Goal: Task Accomplishment & Management: Complete application form

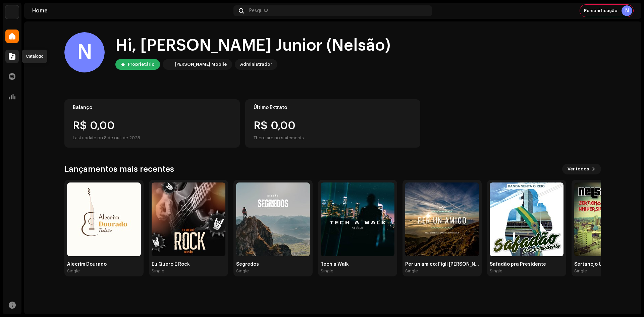
click at [12, 52] on div at bounding box center [11, 56] width 13 height 13
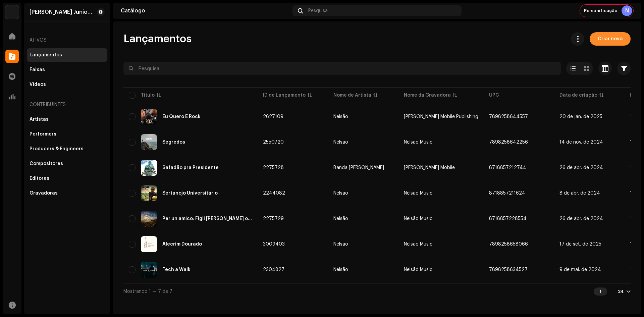
click at [611, 36] on span "Criar novo" at bounding box center [610, 38] width 25 height 13
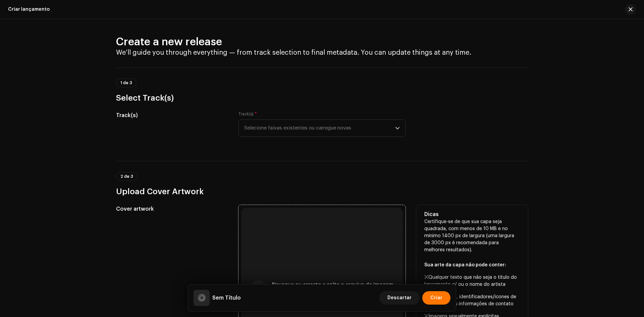
scroll to position [134, 0]
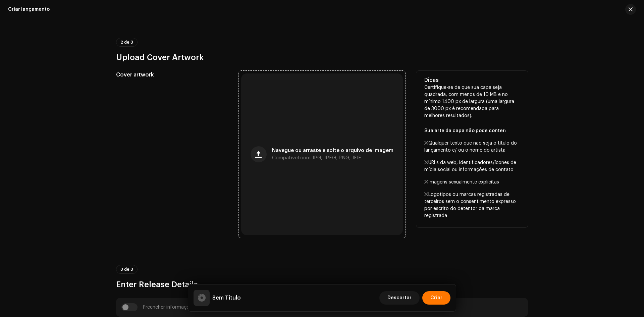
click at [281, 111] on div "Navegue ou arraste e solte o arquivo de imagem Compatível com JPG, JPEG, PNG, J…" at bounding box center [322, 154] width 162 height 162
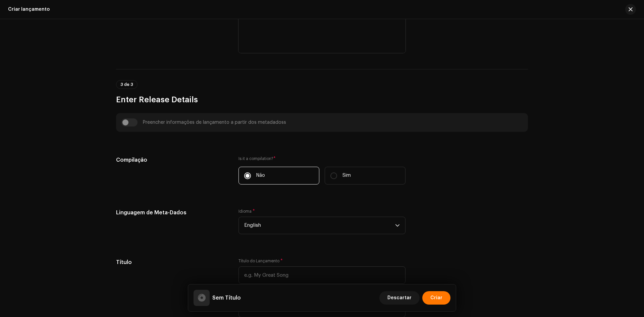
scroll to position [336, 0]
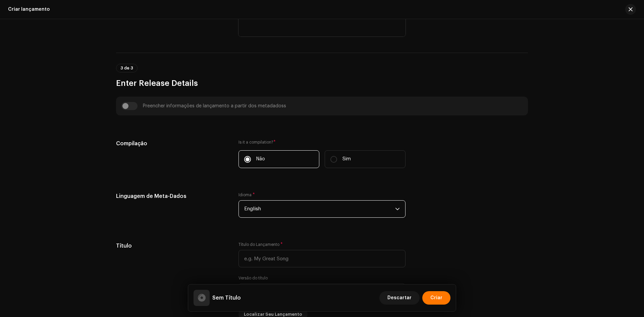
click at [277, 215] on span "English" at bounding box center [319, 209] width 151 height 17
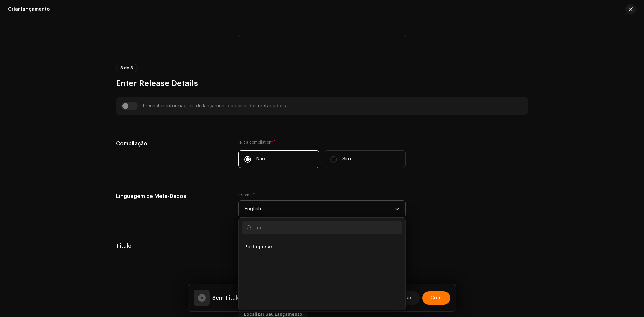
scroll to position [0, 0]
type input "po"
click at [266, 262] on span "Portuguese" at bounding box center [258, 260] width 28 height 7
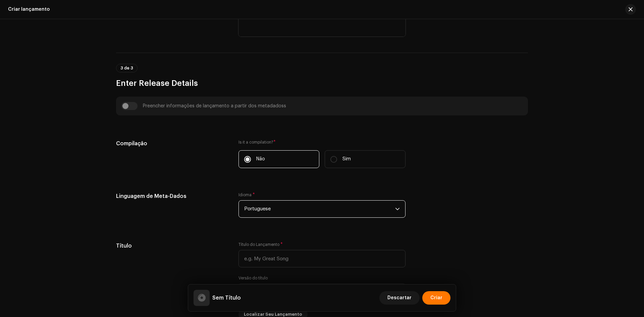
scroll to position [403, 0]
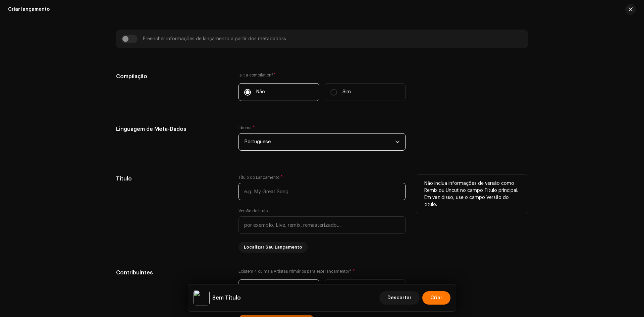
click at [257, 193] on input "text" at bounding box center [322, 191] width 167 height 17
paste input "[PERSON_NAME] [PERSON_NAME]"
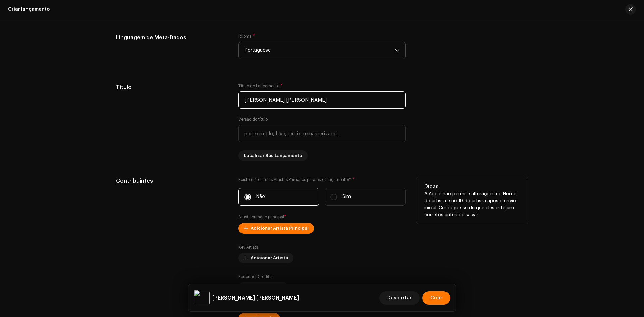
scroll to position [503, 0]
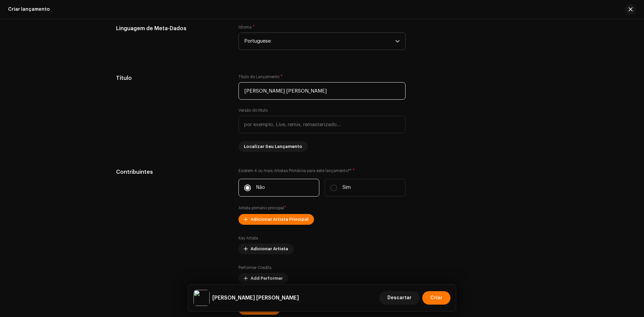
type input "[PERSON_NAME] [PERSON_NAME]"
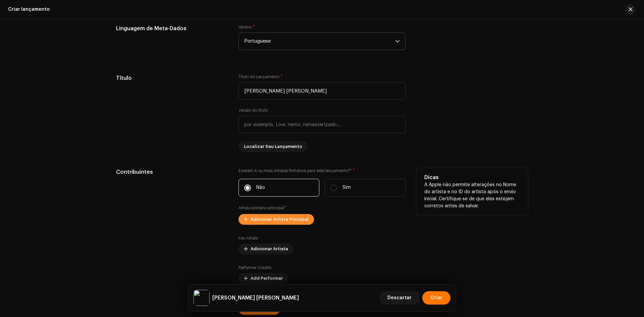
click at [289, 224] on span "Adicionar Artista Principal" at bounding box center [280, 219] width 58 height 13
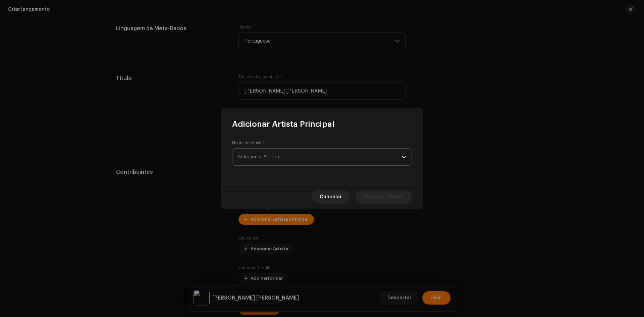
click at [286, 155] on span "Selecionar Artista" at bounding box center [320, 157] width 164 height 17
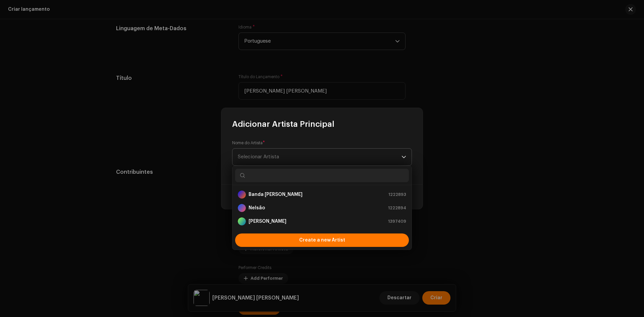
type input "Nelsão"
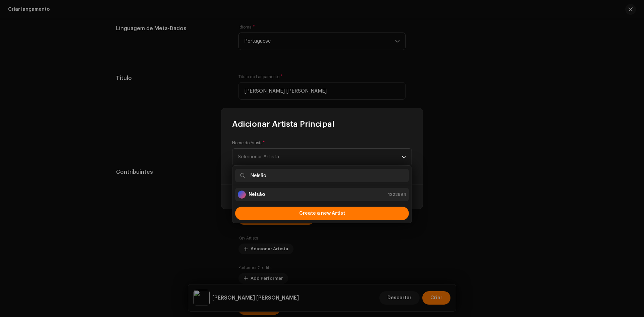
click at [269, 192] on div "Nelsão 1222894" at bounding box center [322, 195] width 168 height 8
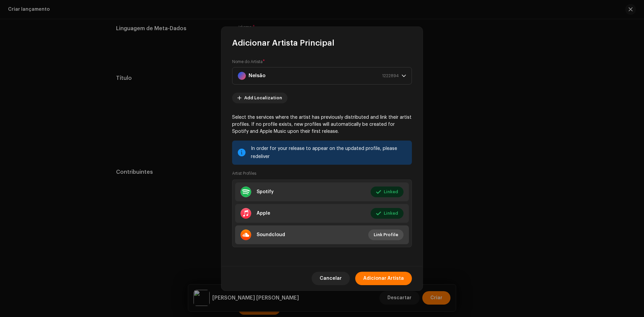
click at [385, 234] on span "Link Profile" at bounding box center [386, 234] width 24 height 13
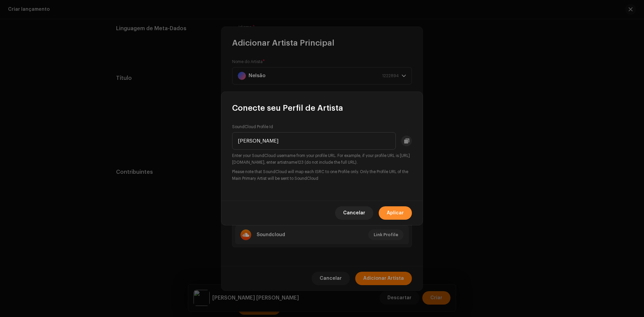
type input "[PERSON_NAME]"
click at [395, 213] on span "Aplicar" at bounding box center [395, 212] width 17 height 13
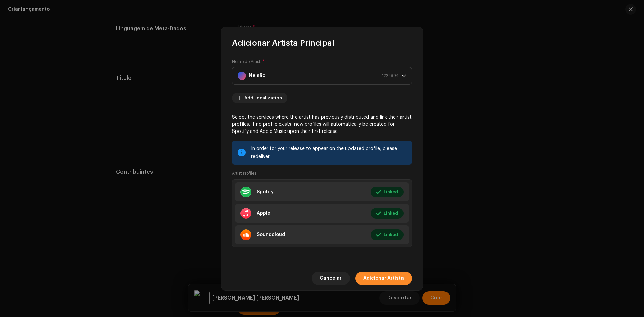
click at [391, 281] on span "Adicionar Artista" at bounding box center [383, 278] width 41 height 13
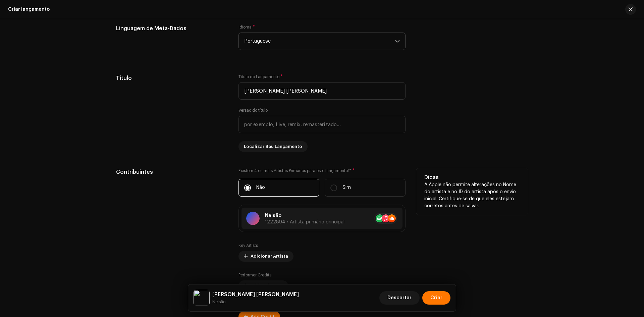
click at [501, 215] on div "Dicas A Apple não permite alterações no Nome do artista e no ID do artista após…" at bounding box center [472, 245] width 112 height 154
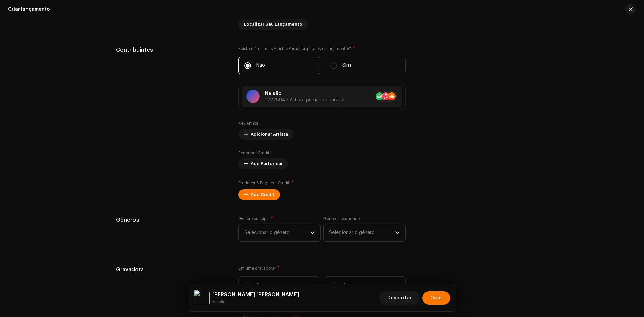
scroll to position [638, 0]
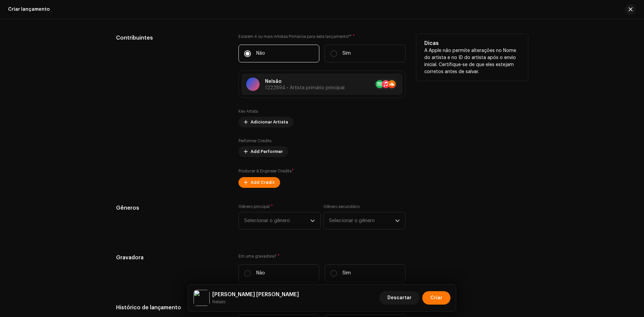
click at [258, 177] on div "Producer & Engineer Credits * Add Credit" at bounding box center [322, 178] width 167 height 20
click at [262, 182] on span "Add Credit" at bounding box center [263, 182] width 24 height 13
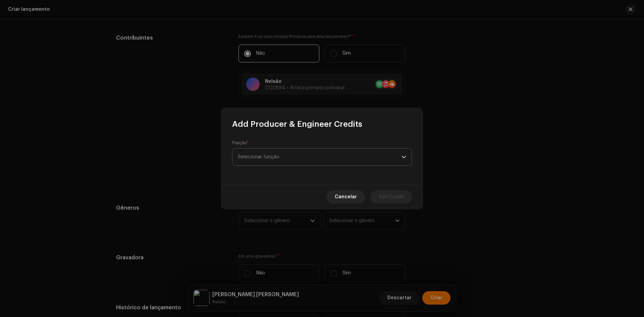
click at [285, 161] on span "Selecionar função" at bounding box center [320, 157] width 164 height 17
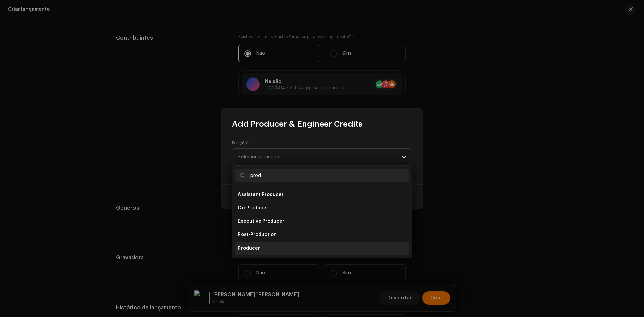
type input "prod"
click at [260, 246] on li "Producer" at bounding box center [322, 248] width 174 height 13
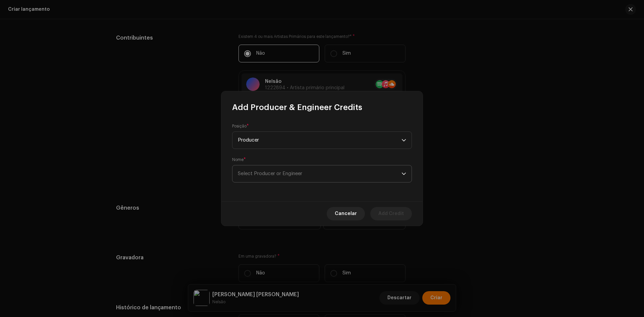
click at [273, 168] on span "Select Producer or Engineer" at bounding box center [320, 173] width 164 height 17
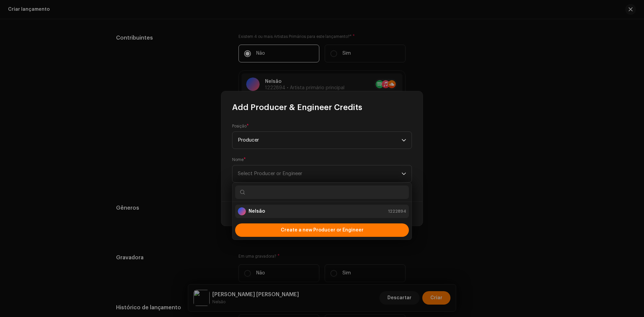
click at [269, 209] on div "Nelsão 1222894" at bounding box center [322, 211] width 168 height 8
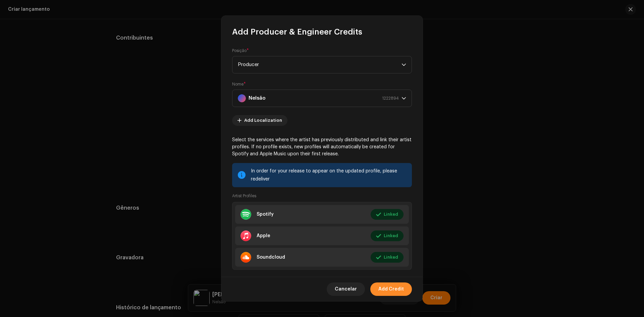
click at [387, 286] on span "Add Credit" at bounding box center [392, 289] width 26 height 13
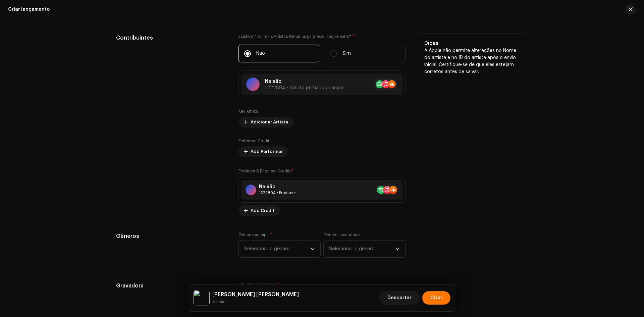
click at [201, 194] on div "Contribuintes" at bounding box center [172, 125] width 112 height 182
click at [272, 250] on span "Selecionar o gênero" at bounding box center [277, 249] width 66 height 17
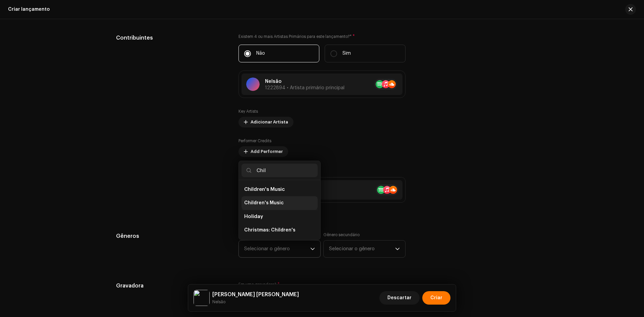
type input "Chil"
click at [269, 198] on li "Children's Music" at bounding box center [280, 202] width 76 height 13
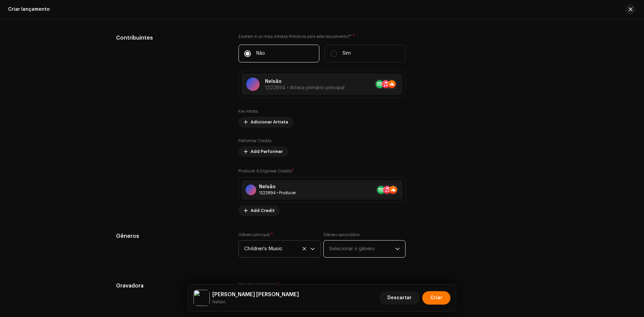
click at [362, 250] on span "Selecionar o gênero" at bounding box center [362, 249] width 66 height 17
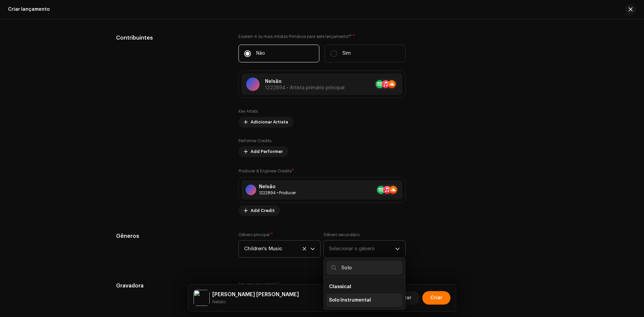
type input "Solo"
click at [372, 298] on li "Solo Instrumental" at bounding box center [365, 300] width 76 height 13
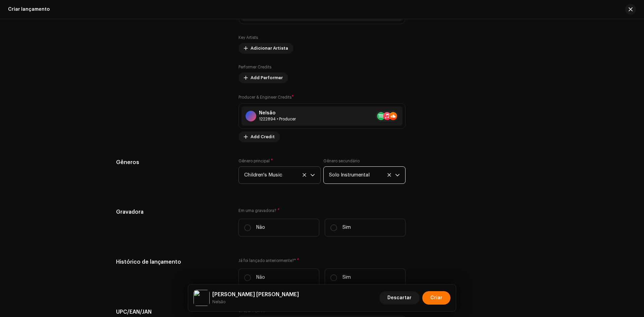
scroll to position [839, 0]
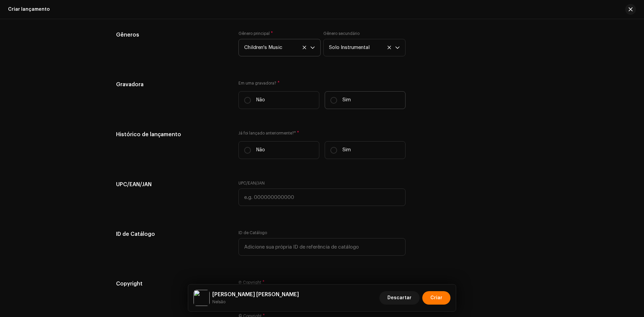
click at [344, 99] on p "Sim" at bounding box center [347, 100] width 8 height 7
click at [337, 99] on input "Sim" at bounding box center [334, 100] width 7 height 7
radio input "true"
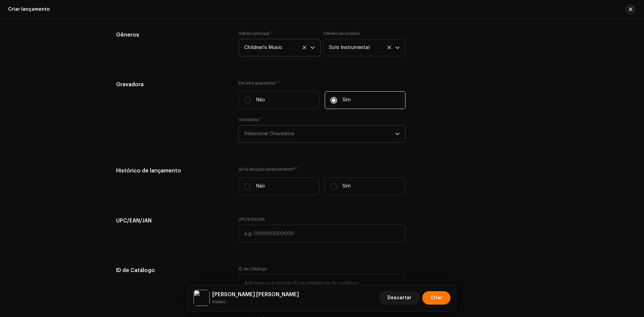
click at [281, 133] on span "Selecionar Gravadora" at bounding box center [319, 134] width 151 height 17
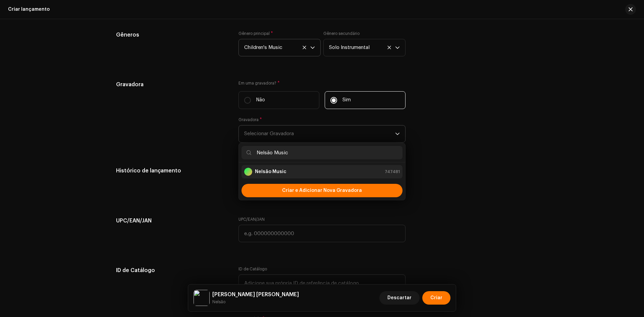
type input "Nelsão Music"
click at [270, 171] on strong "Nelsão Music" at bounding box center [271, 171] width 32 height 7
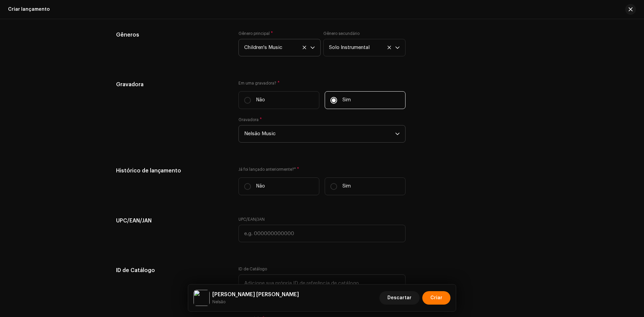
click at [271, 137] on span "Nelsão Music" at bounding box center [319, 134] width 151 height 17
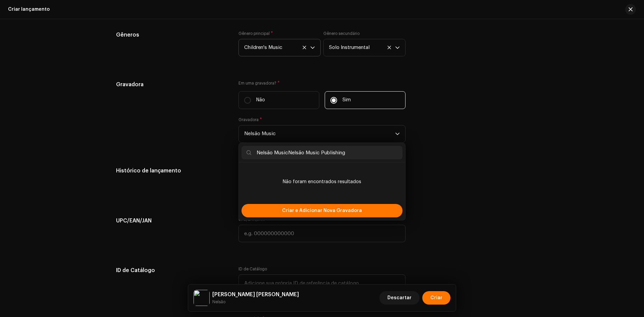
click at [287, 154] on input "Nelsão MusicNelsão Music Publishing" at bounding box center [322, 152] width 161 height 13
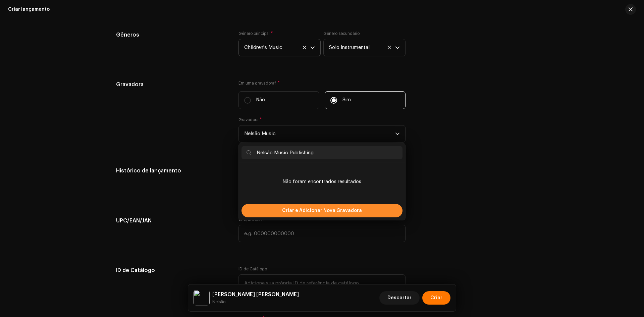
type input "Nelsão Music Publishing"
click at [295, 209] on span "Criar e Adicionar Nova Gravadora" at bounding box center [322, 210] width 80 height 13
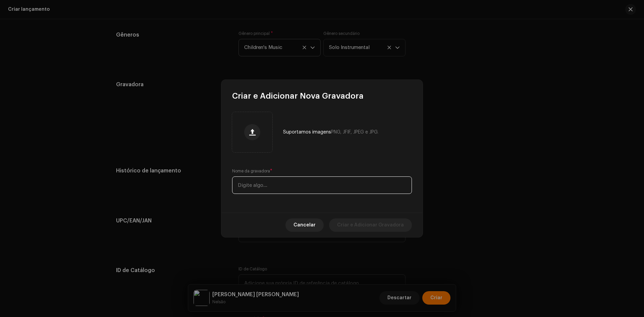
click at [288, 193] on input "text" at bounding box center [322, 185] width 180 height 17
paste input "Nelsão Music Publishing"
type input "Nelsão Music Publishing"
click at [371, 227] on span "Criar e Adicionar Gravadora" at bounding box center [370, 224] width 67 height 13
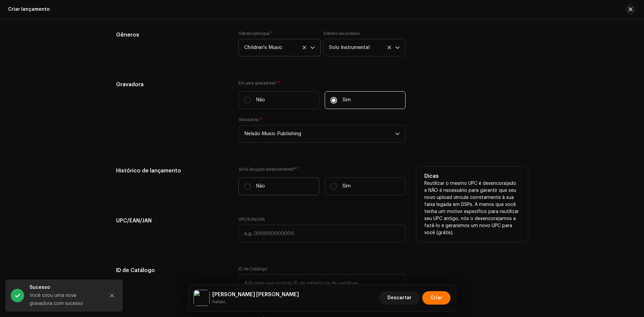
click at [265, 182] on label "Não" at bounding box center [279, 187] width 81 height 18
click at [251, 183] on input "Não" at bounding box center [247, 186] width 7 height 7
radio input "true"
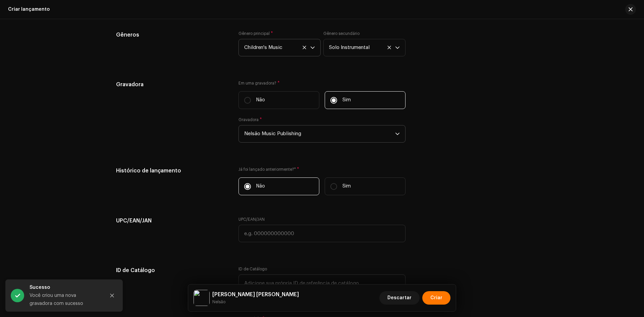
click at [303, 132] on span "Nelsão Music Publishing" at bounding box center [319, 134] width 151 height 17
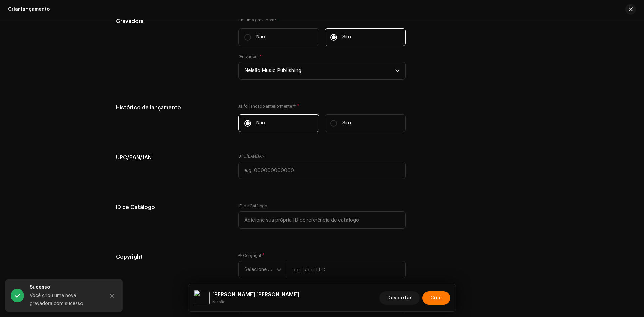
scroll to position [940, 0]
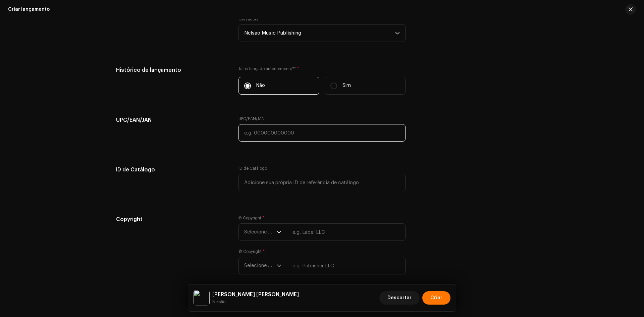
click at [286, 134] on input "text" at bounding box center [322, 132] width 167 height 17
paste input "7898258659391"
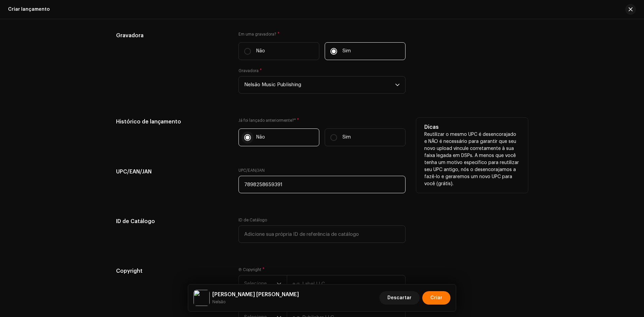
scroll to position [873, 0]
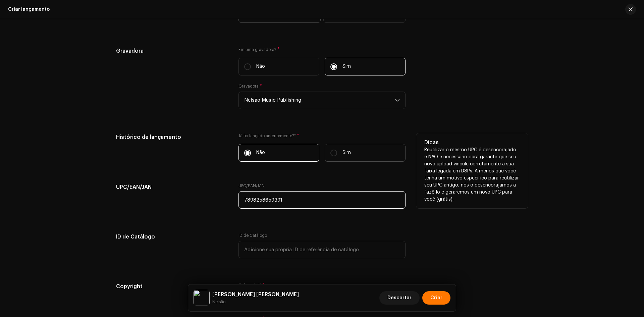
type input "7898258659391"
click at [371, 152] on label "Sim" at bounding box center [365, 153] width 81 height 18
click at [337, 152] on input "Sim" at bounding box center [334, 153] width 7 height 7
radio input "true"
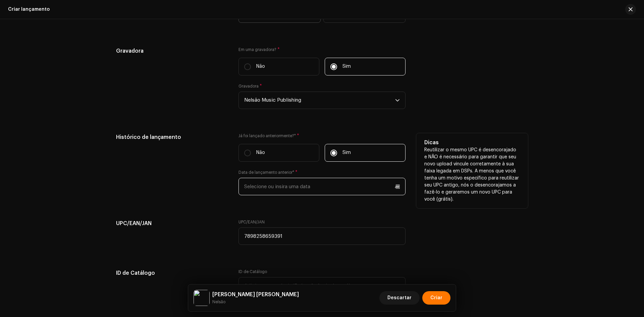
click at [281, 179] on input "text" at bounding box center [322, 186] width 167 height 17
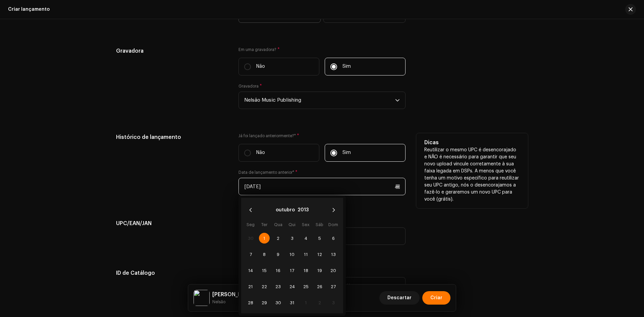
type input "[DATE]"
click at [262, 239] on span "1" at bounding box center [264, 238] width 11 height 11
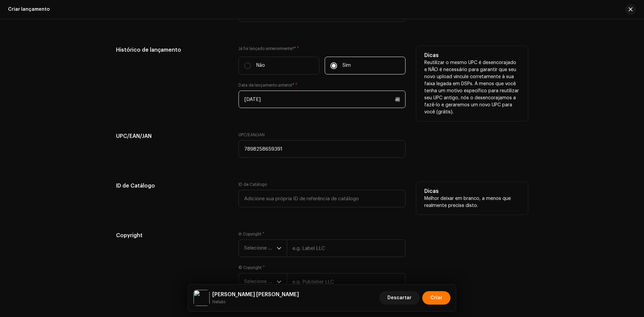
scroll to position [1006, 0]
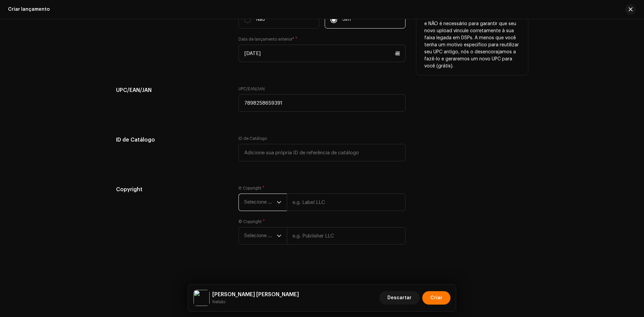
click at [268, 196] on span "Selecione o ano" at bounding box center [260, 202] width 33 height 17
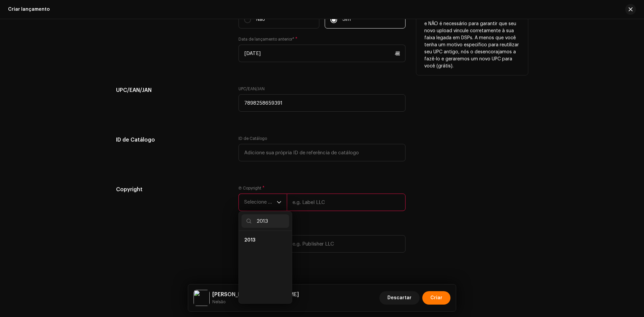
scroll to position [0, 0]
type input "2013"
click at [253, 243] on span "2013" at bounding box center [249, 240] width 11 height 7
click at [253, 246] on span "Selecione o ano" at bounding box center [260, 244] width 33 height 17
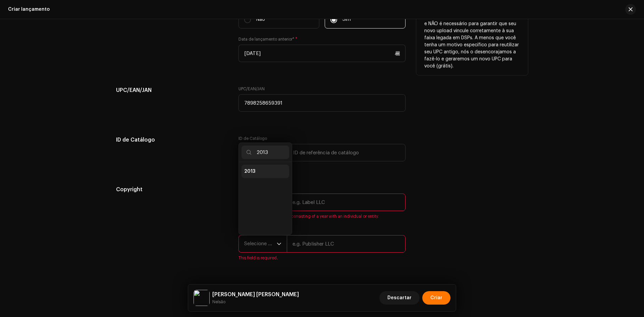
type input "2013"
click at [251, 173] on span "2013" at bounding box center [249, 171] width 11 height 7
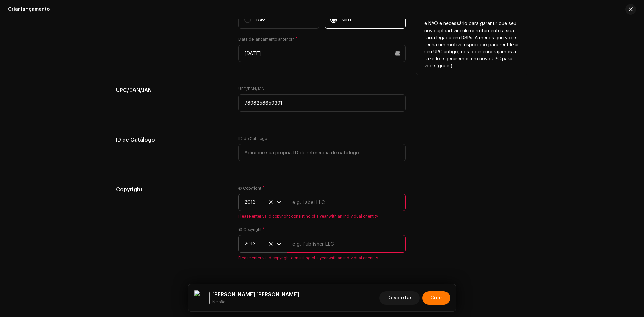
click at [295, 200] on input "text" at bounding box center [346, 202] width 119 height 17
paste input "Nelsão Music"
type input "Nelsão Music"
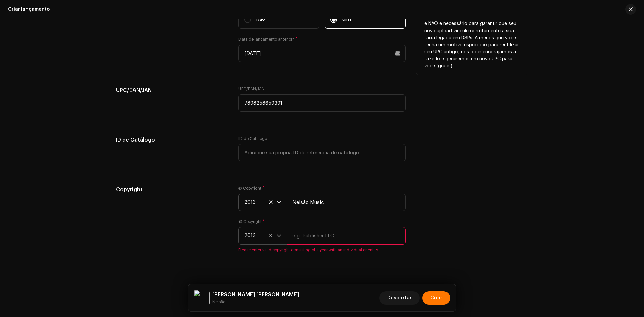
click at [307, 229] on input "text" at bounding box center [346, 235] width 119 height 17
paste input "Nelsão Music Publishing"
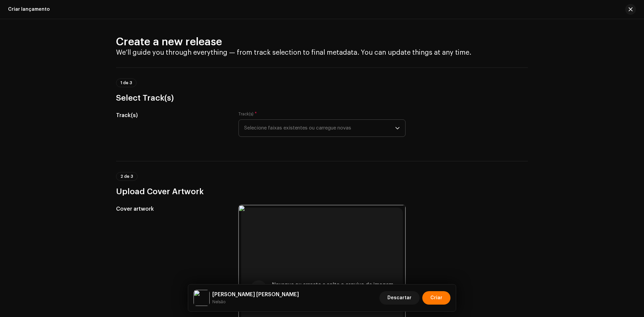
type input "Nelsão Music Publishing"
click at [285, 133] on span "Selecione faixas existentes ou carregue novas" at bounding box center [319, 128] width 151 height 17
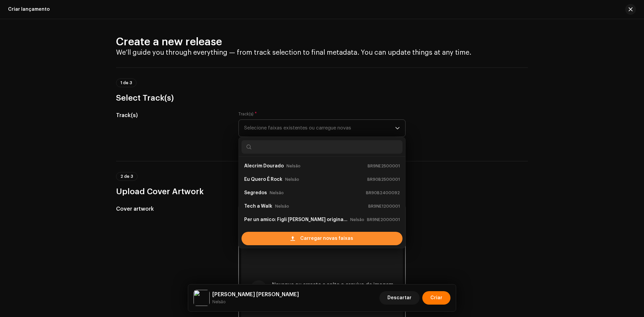
scroll to position [11, 0]
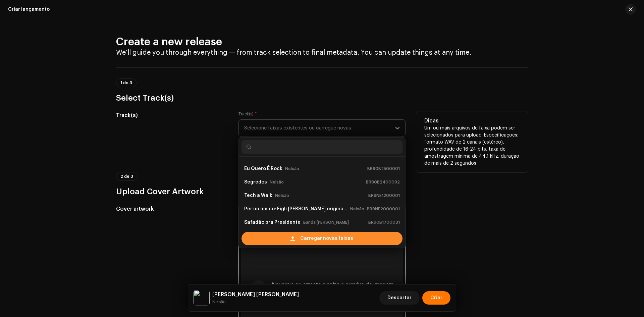
click at [287, 237] on div "Carregar novas faixas" at bounding box center [322, 238] width 161 height 13
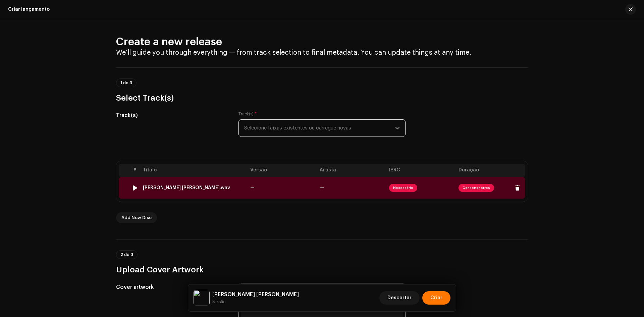
click at [221, 189] on div "[PERSON_NAME] [PERSON_NAME].wav" at bounding box center [194, 187] width 102 height 5
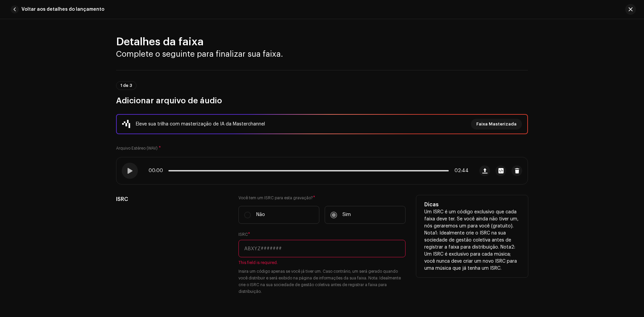
click at [283, 245] on input "text" at bounding box center [322, 248] width 167 height 17
paste input "BR-9NE-25-00002"
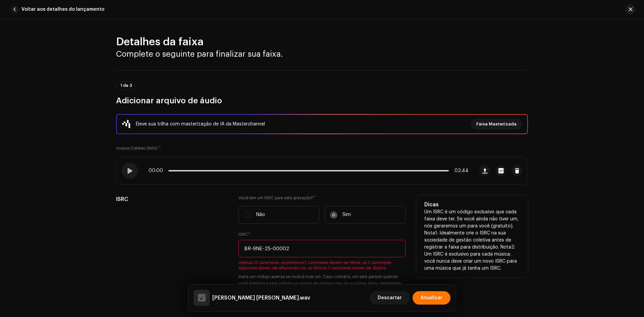
click at [253, 252] on input "BR-9NE-25-00002" at bounding box center [322, 248] width 167 height 17
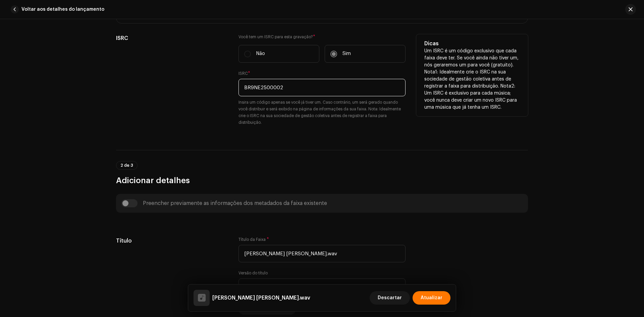
scroll to position [168, 0]
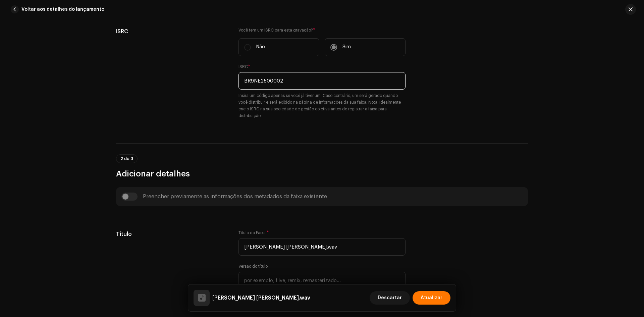
type input "BR9NE2500002"
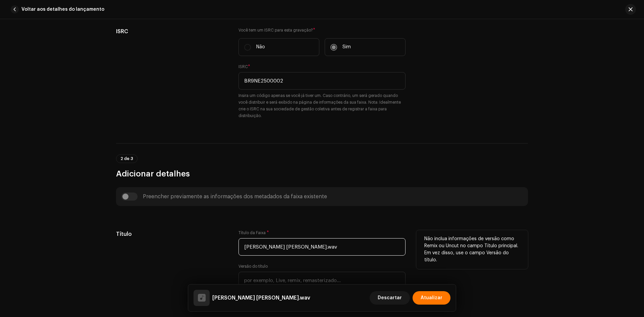
click at [315, 245] on input "[PERSON_NAME] [PERSON_NAME].wav" at bounding box center [322, 246] width 167 height 17
paste input "text"
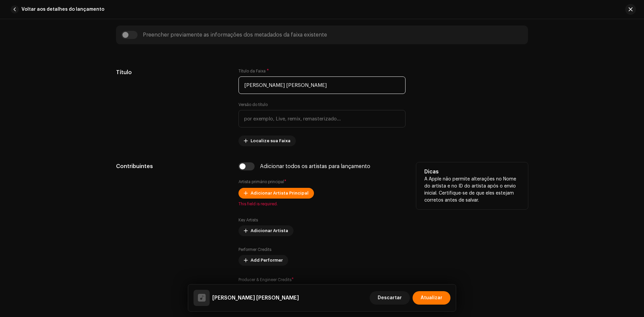
scroll to position [369, 0]
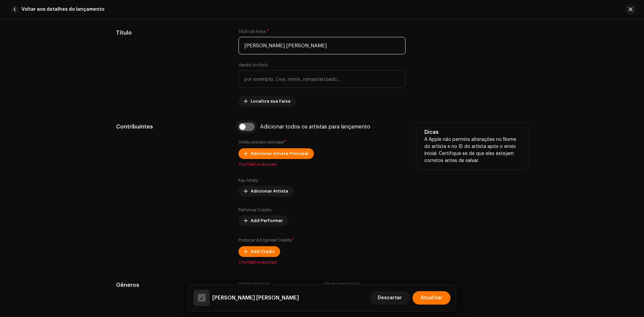
type input "[PERSON_NAME] [PERSON_NAME]"
click at [249, 126] on input "checkbox" at bounding box center [247, 127] width 16 height 8
checkbox input "true"
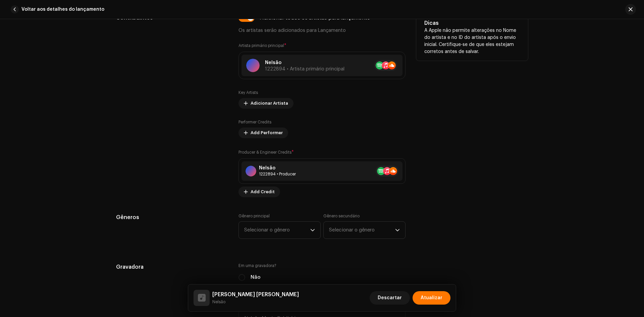
scroll to position [537, 0]
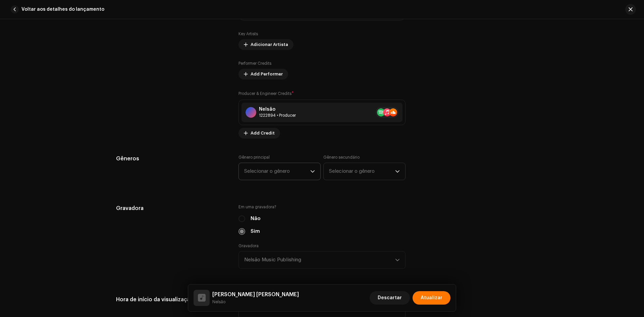
click at [299, 172] on span "Selecionar o gênero" at bounding box center [277, 171] width 66 height 17
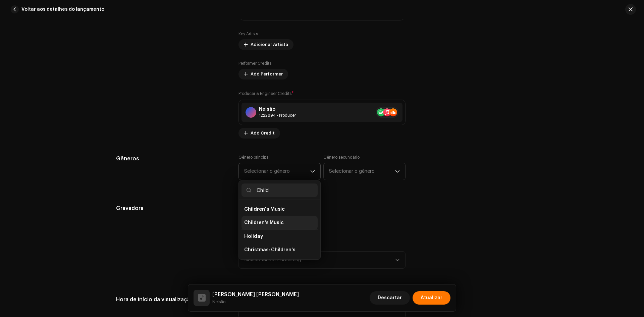
type input "Child"
click at [295, 220] on li "Children's Music" at bounding box center [280, 222] width 76 height 13
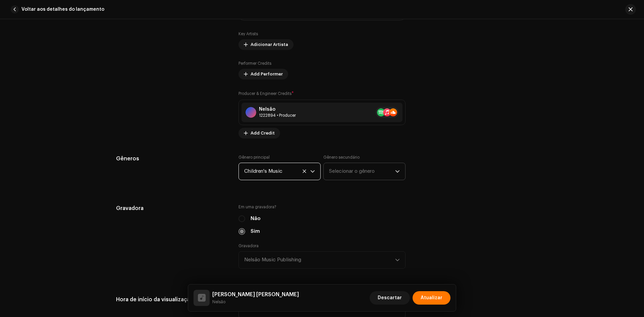
click at [350, 173] on span "Selecionar o gênero" at bounding box center [362, 171] width 66 height 17
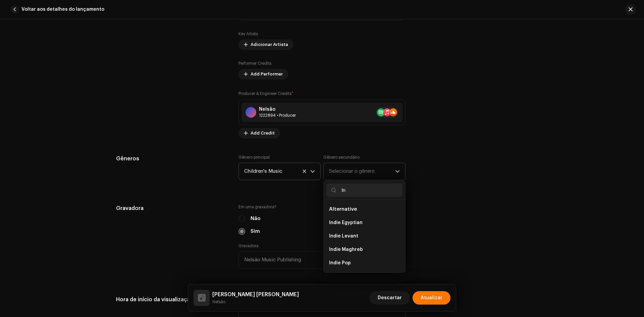
type input "I"
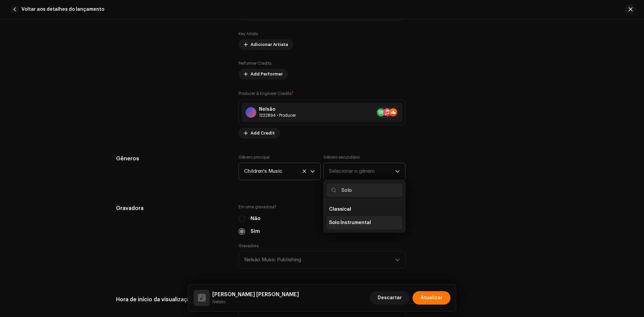
type input "Solo"
click at [344, 220] on span "Solo Instrumental" at bounding box center [350, 222] width 42 height 7
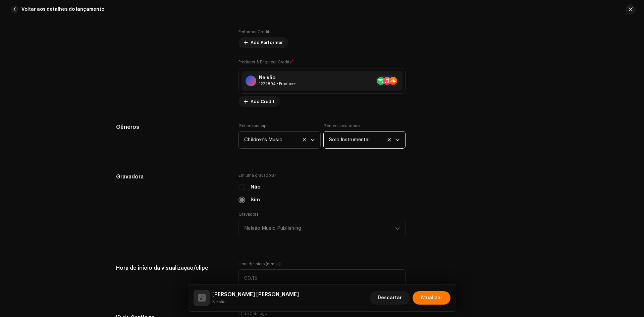
scroll to position [671, 0]
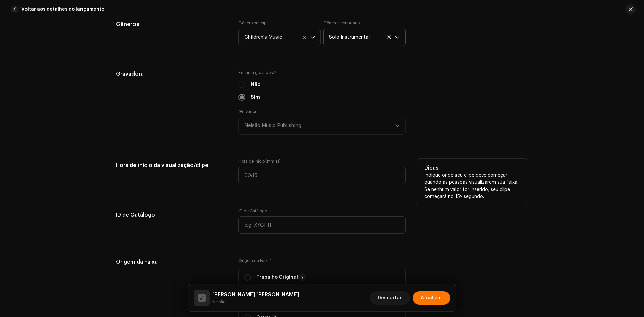
click at [235, 178] on div "Hora de início da visualização/clipe Hora de início (mm:ss) Dicas Indique onde …" at bounding box center [322, 176] width 412 height 34
click at [239, 178] on input ":" at bounding box center [322, 175] width 167 height 17
type input "00:18"
click at [215, 184] on div "Hora de início da visualização/clipe" at bounding box center [172, 176] width 112 height 34
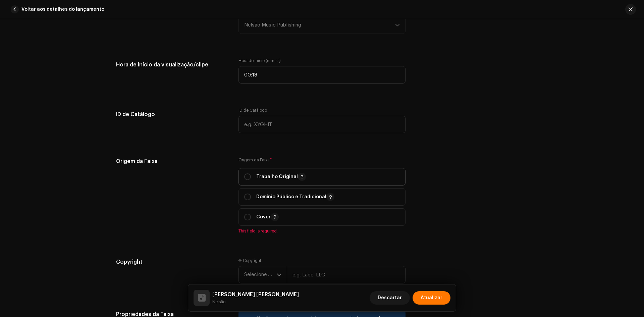
click at [278, 181] on p "Trabalho Original" at bounding box center [281, 177] width 50 height 8
radio input "true"
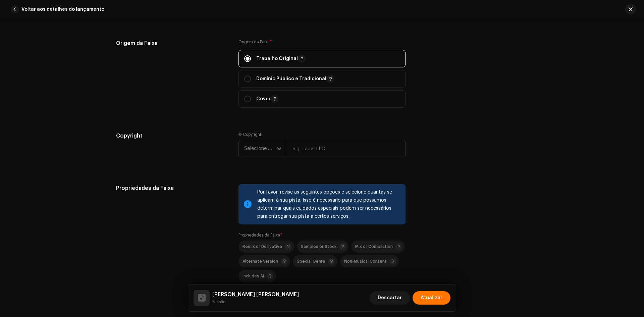
scroll to position [906, 0]
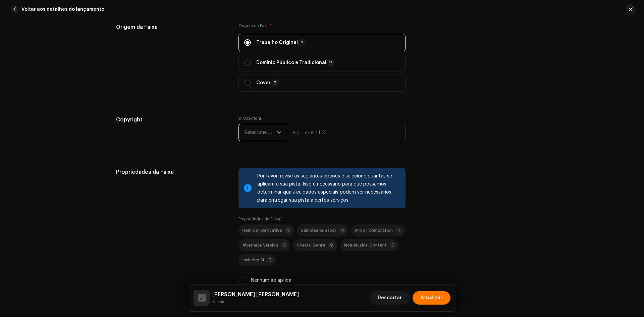
click at [264, 134] on span "Selecione o ano" at bounding box center [260, 132] width 33 height 17
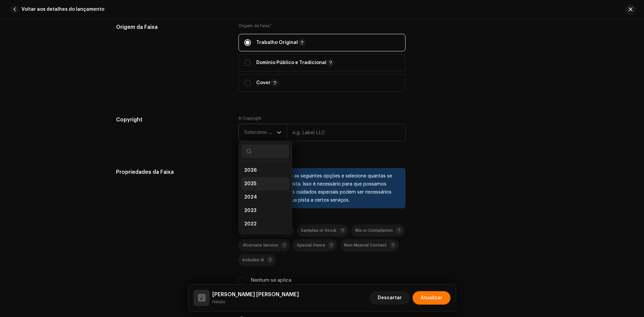
click at [261, 187] on li "2025" at bounding box center [266, 183] width 48 height 13
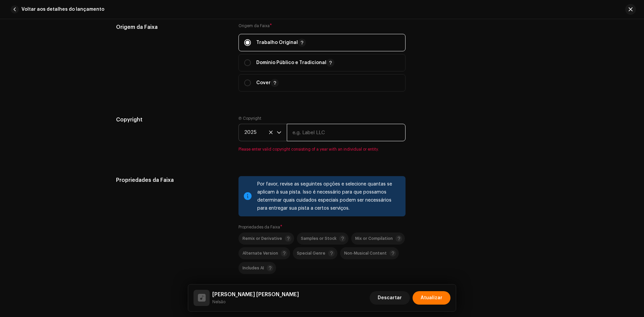
click at [329, 136] on input "text" at bounding box center [346, 132] width 119 height 17
paste input "Nelsão Music"
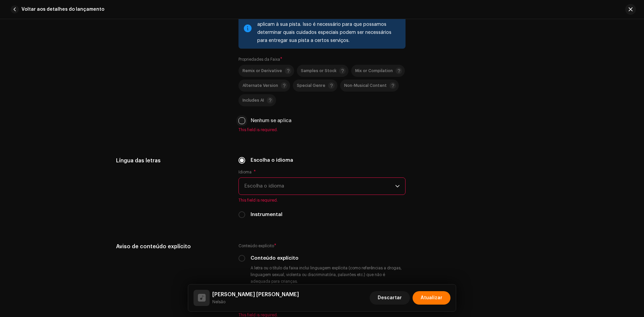
type input "Nelsão Music"
click at [242, 120] on input "Nenhum se aplica" at bounding box center [242, 120] width 7 height 7
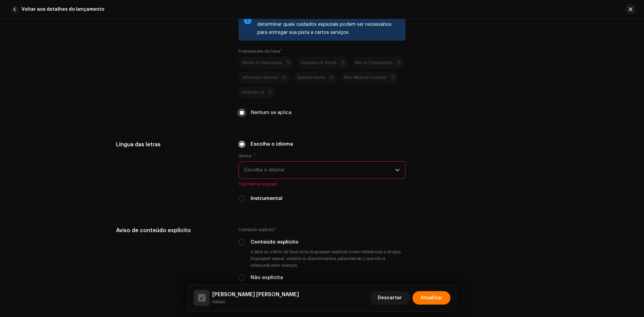
scroll to position [1066, 0]
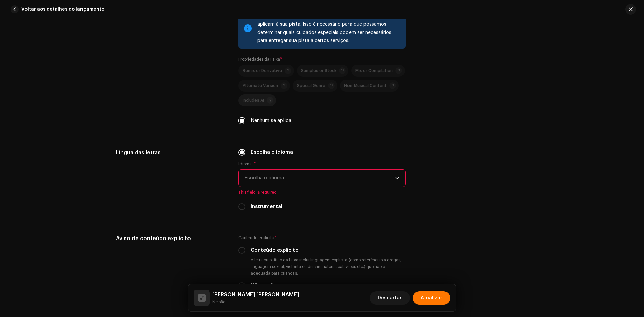
drag, startPoint x: 242, startPoint y: 120, endPoint x: 256, endPoint y: 94, distance: 29.5
click at [241, 120] on input "Nenhum se aplica" at bounding box center [242, 120] width 7 height 7
checkbox input "false"
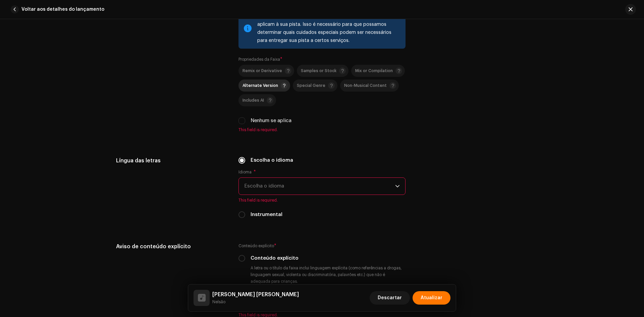
click at [259, 88] on div "Alternate Version" at bounding box center [265, 85] width 45 height 7
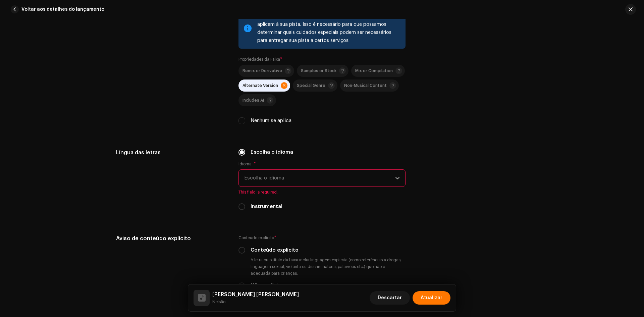
click at [296, 181] on span "Escolha o idioma" at bounding box center [319, 178] width 151 height 17
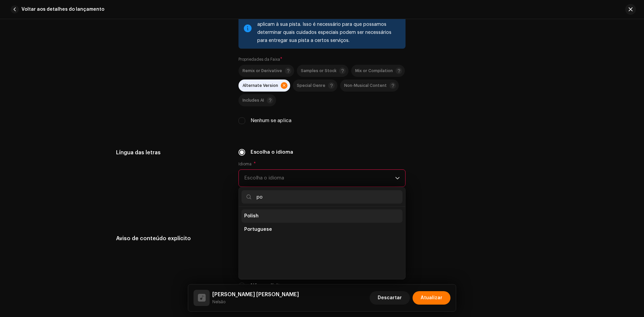
scroll to position [0, 0]
type input "po"
click at [271, 232] on li "Portuguese" at bounding box center [322, 229] width 161 height 13
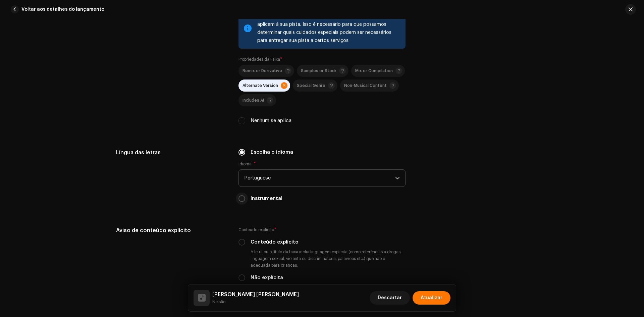
click at [241, 199] on input "Instrumental" at bounding box center [242, 198] width 7 height 7
radio input "true"
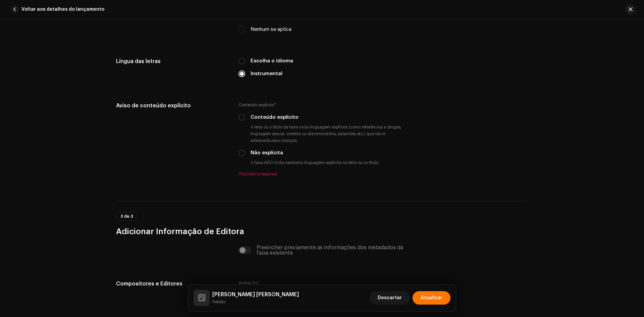
scroll to position [1167, 0]
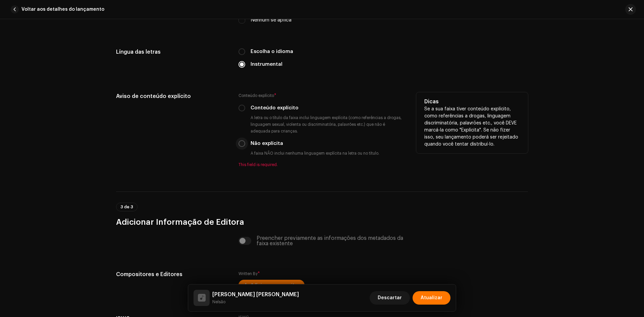
click at [241, 145] on input "Não explícita" at bounding box center [242, 143] width 7 height 7
radio input "true"
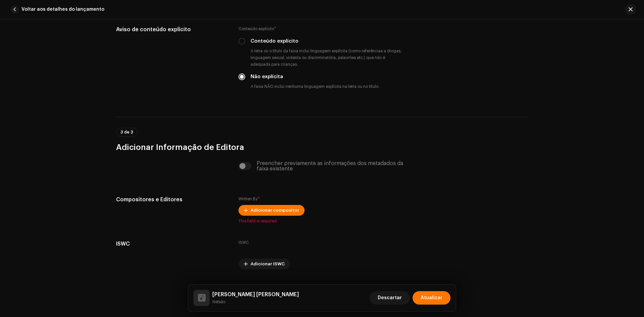
scroll to position [1250, 0]
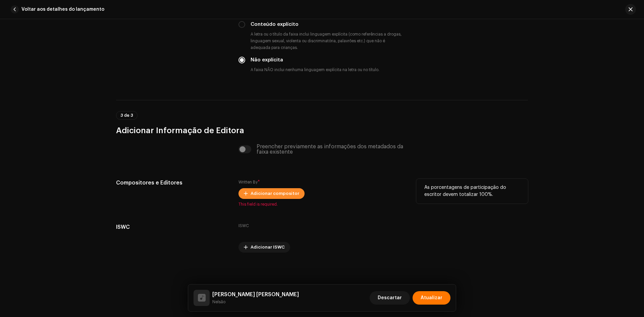
click at [262, 193] on span "Adicionar compositor" at bounding box center [275, 193] width 49 height 13
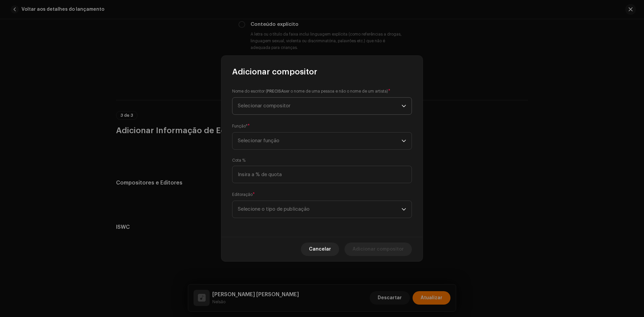
click at [275, 102] on span "Selecionar compositor" at bounding box center [320, 106] width 164 height 17
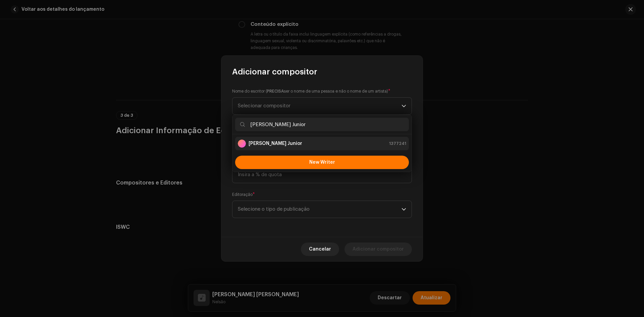
type input "[PERSON_NAME] Junior"
click at [271, 146] on strong "[PERSON_NAME] Junior" at bounding box center [276, 143] width 54 height 7
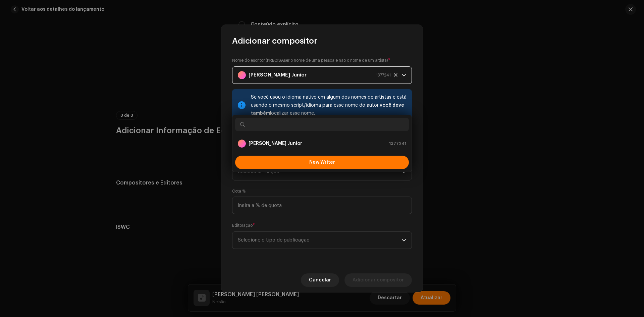
click at [263, 167] on span "Selecionar função" at bounding box center [320, 171] width 164 height 17
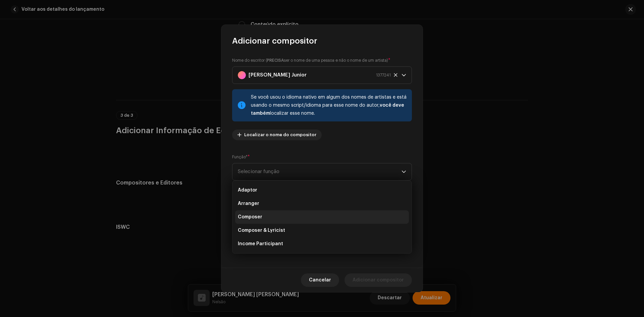
click at [257, 220] on span "Composer" at bounding box center [250, 217] width 24 height 7
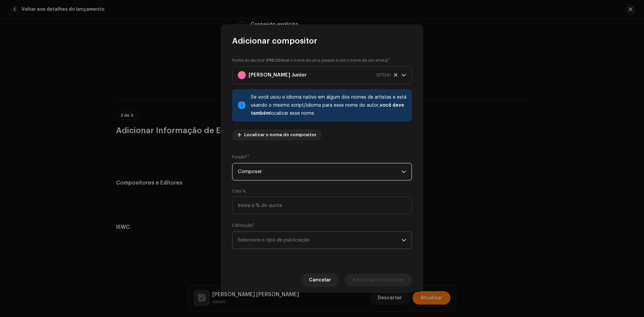
click at [257, 239] on span "Selecione o tipo de publicação" at bounding box center [320, 240] width 164 height 17
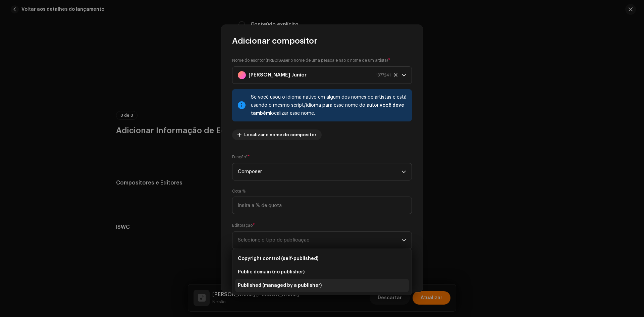
click at [270, 284] on span "Published (managed by a publisher)" at bounding box center [280, 285] width 84 height 7
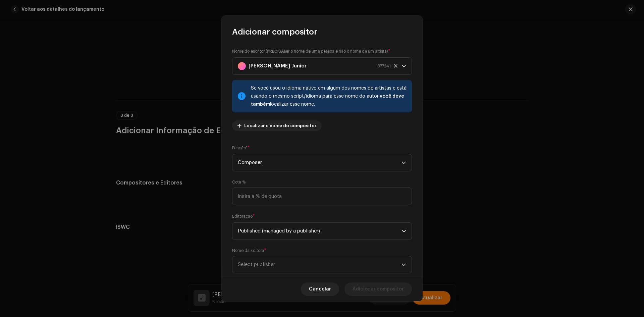
click at [268, 250] on div "Nome da Editora * Select publisher" at bounding box center [322, 261] width 180 height 26
click at [271, 261] on span "Select publisher" at bounding box center [320, 264] width 164 height 17
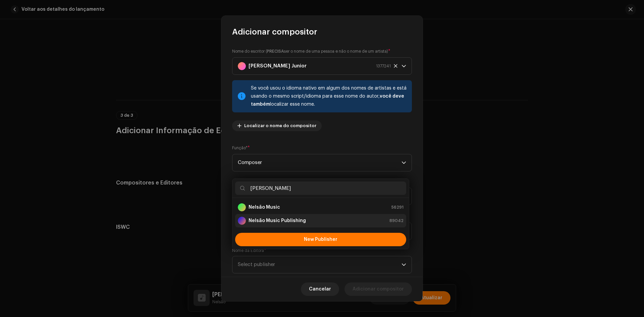
type input "[PERSON_NAME]"
click at [283, 224] on strong "Nelsão Music Publishing" at bounding box center [277, 220] width 57 height 7
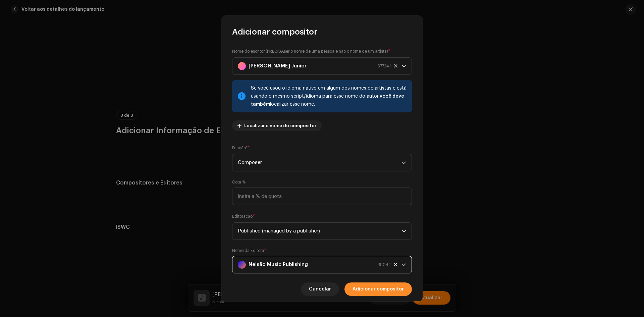
click at [397, 292] on span "Adicionar compositor" at bounding box center [378, 289] width 51 height 13
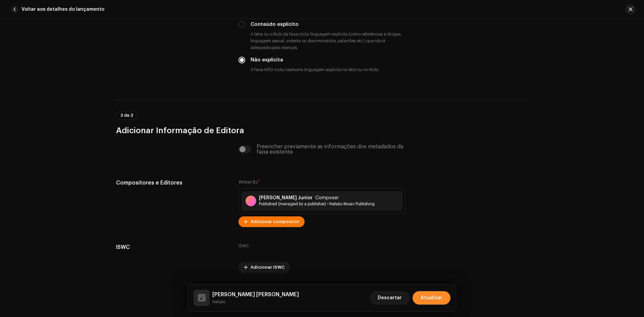
click at [437, 295] on span "Atualizar" at bounding box center [432, 297] width 22 height 13
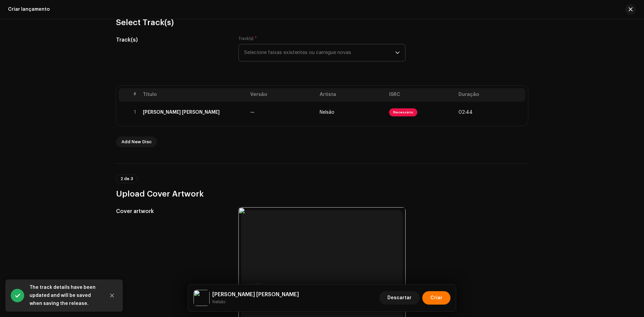
scroll to position [134, 0]
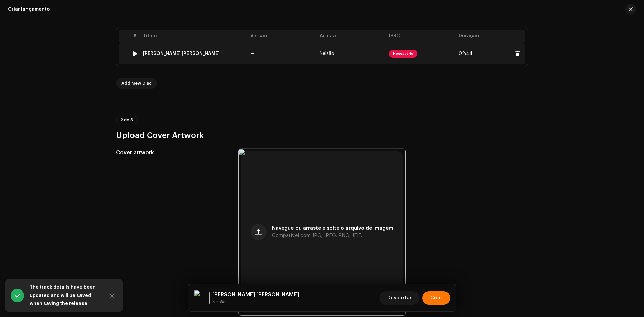
click at [227, 48] on td "[PERSON_NAME] [PERSON_NAME]" at bounding box center [193, 53] width 107 height 21
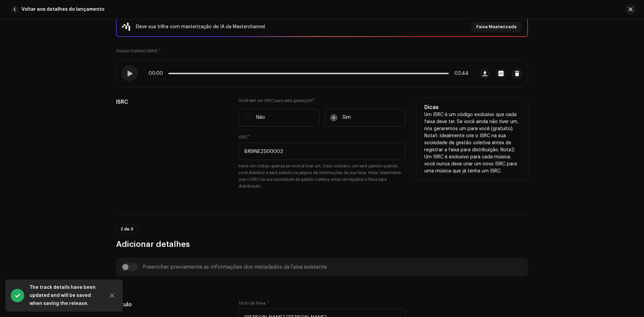
scroll to position [101, 0]
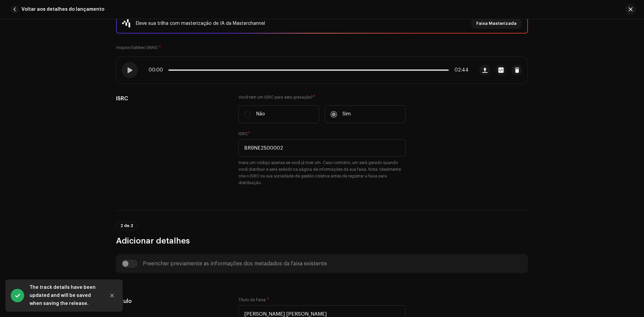
click at [638, 9] on div "Voltar aos detalhes do lançamento" at bounding box center [322, 9] width 644 height 19
click at [632, 10] on span "button" at bounding box center [631, 9] width 4 height 5
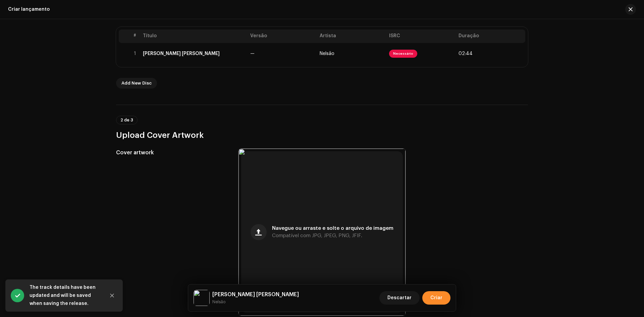
click at [440, 300] on span "Criar" at bounding box center [437, 297] width 12 height 13
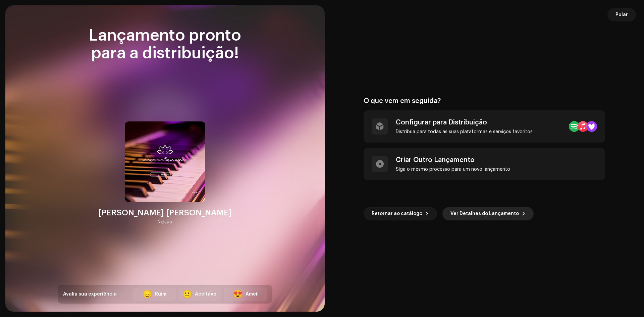
click at [472, 215] on span "Ver Detalhes do Lançamento" at bounding box center [485, 213] width 68 height 13
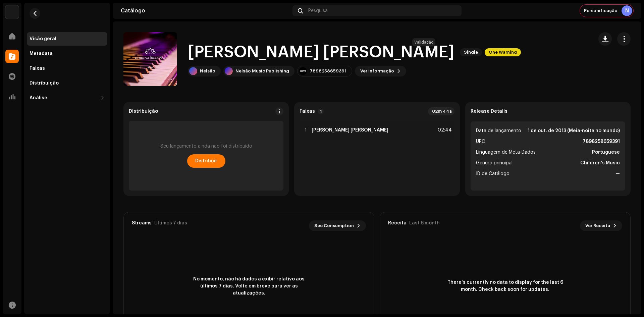
click at [485, 53] on span "One Warning" at bounding box center [503, 52] width 36 height 8
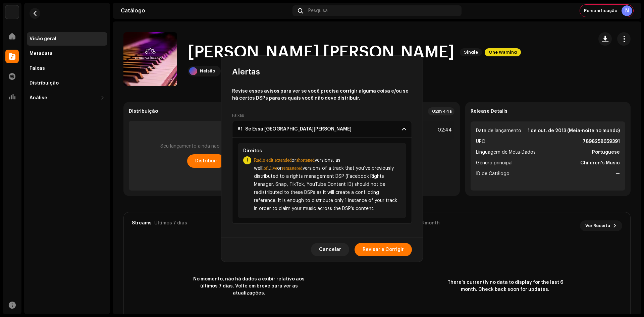
click at [506, 55] on div "Alertas Revise esses avisos para ver se você precisa corrigir alguma coisa e/ou…" at bounding box center [322, 158] width 644 height 317
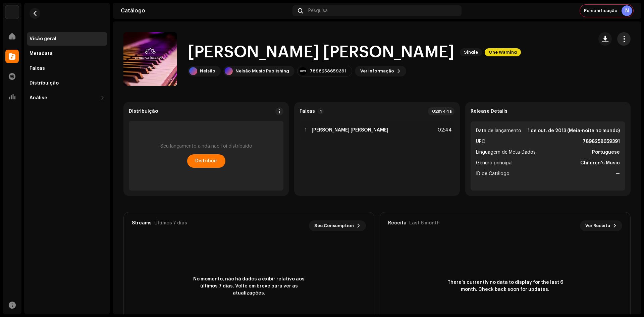
click at [618, 43] on button "button" at bounding box center [624, 38] width 13 height 13
click at [588, 64] on div "Editar" at bounding box center [590, 68] width 68 height 13
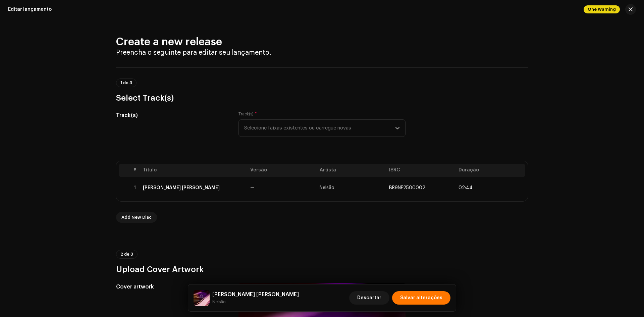
scroll to position [34, 0]
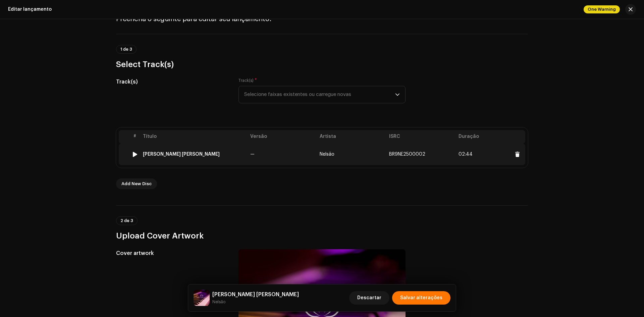
click at [221, 156] on div "[PERSON_NAME] [PERSON_NAME]" at bounding box center [194, 154] width 102 height 5
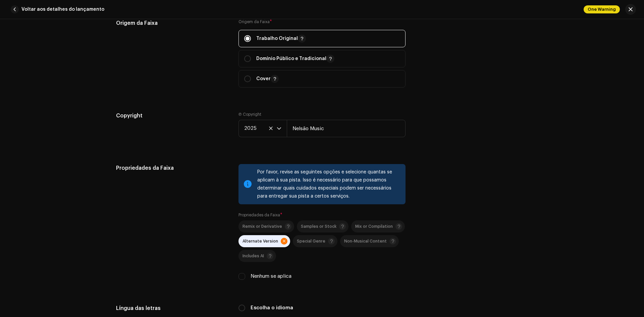
scroll to position [906, 0]
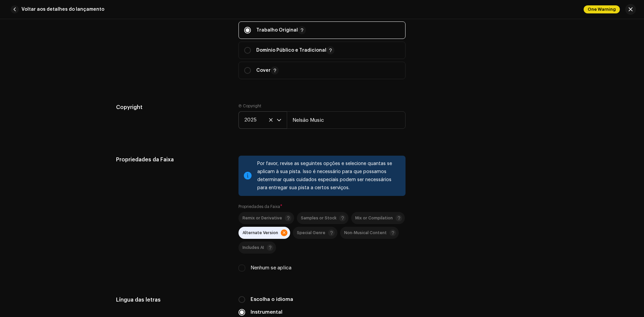
click at [269, 118] on icon at bounding box center [271, 120] width 4 height 4
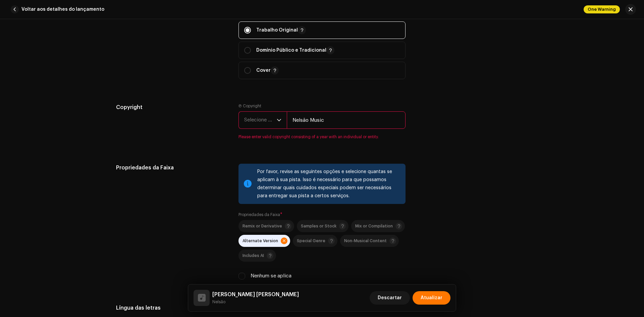
click at [254, 123] on span "Selecione o ano" at bounding box center [260, 120] width 33 height 17
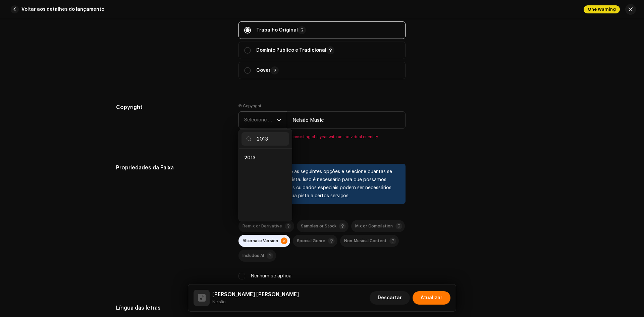
scroll to position [0, 0]
type input "2013"
click at [274, 151] on ul "2013" at bounding box center [265, 185] width 53 height 72
click at [272, 156] on li "2013" at bounding box center [266, 157] width 48 height 13
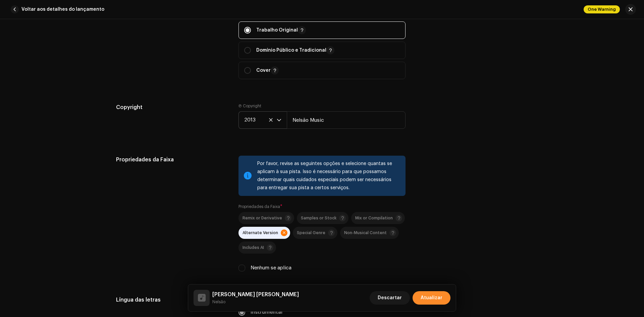
click at [433, 300] on span "Atualizar" at bounding box center [432, 297] width 22 height 13
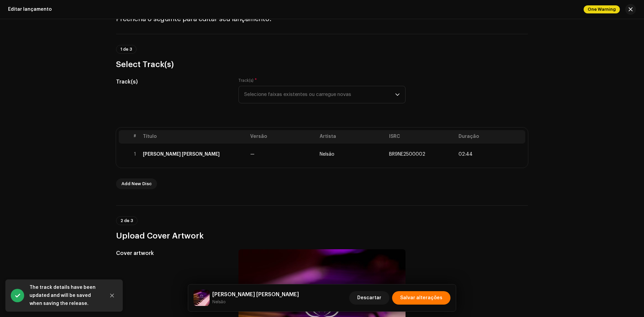
click at [433, 300] on span "Salvar alterações" at bounding box center [421, 297] width 42 height 13
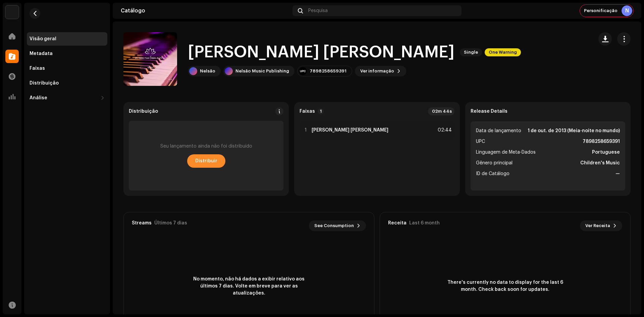
click at [198, 165] on span "Distribuir" at bounding box center [206, 160] width 22 height 13
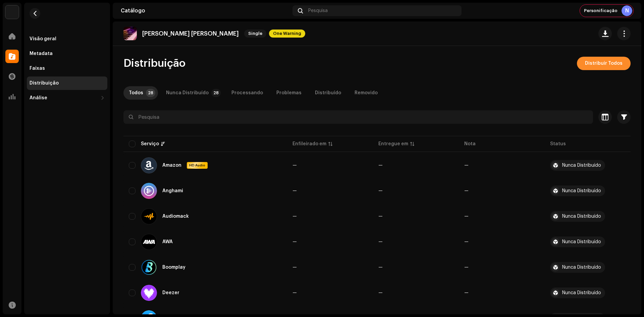
click at [599, 62] on span "Distribuir Todos" at bounding box center [604, 63] width 38 height 13
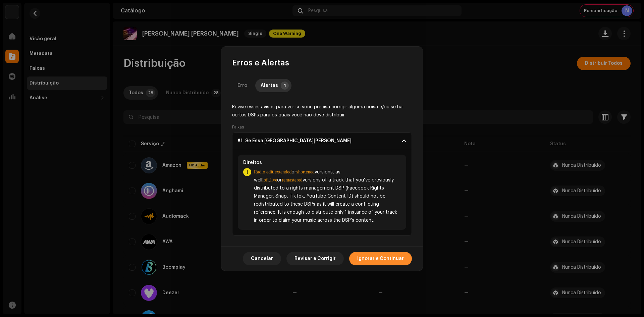
click at [379, 260] on span "Ignorar e Continuar" at bounding box center [380, 258] width 47 height 13
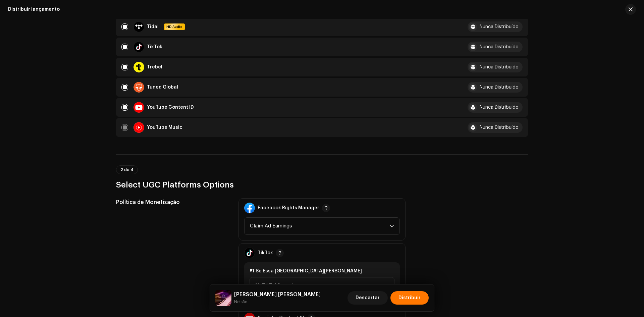
scroll to position [671, 0]
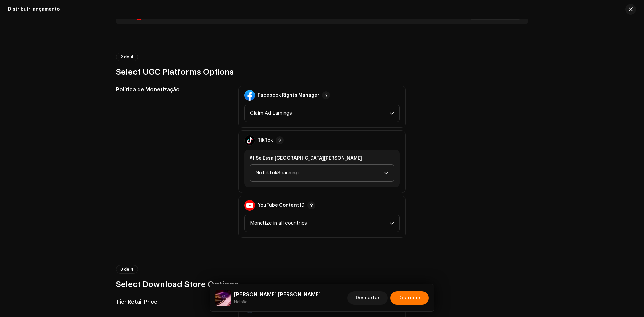
click at [306, 168] on span "NoTikTokScanning" at bounding box center [319, 173] width 129 height 17
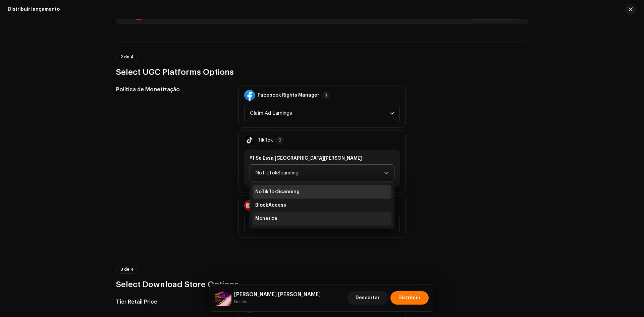
click at [277, 220] on li "Monetize" at bounding box center [322, 218] width 139 height 13
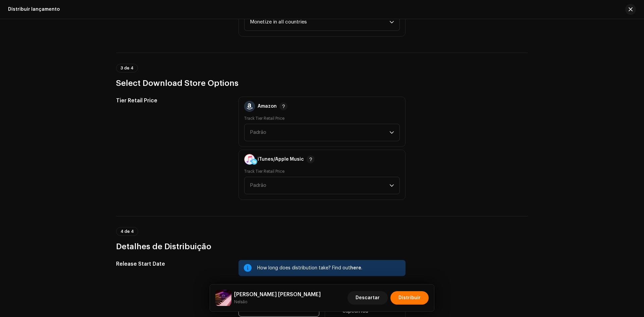
scroll to position [991, 0]
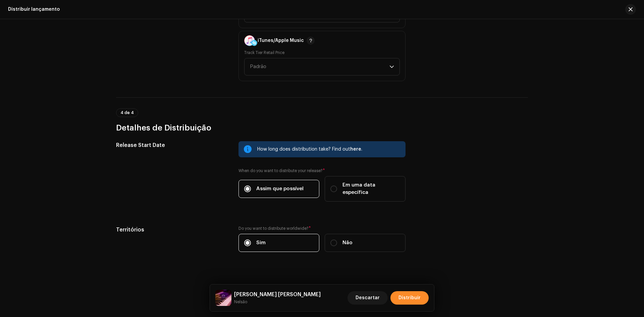
click at [406, 299] on span "Distribuir" at bounding box center [410, 297] width 22 height 13
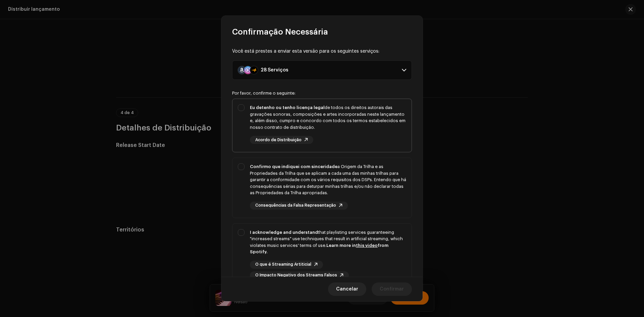
drag, startPoint x: 241, startPoint y: 138, endPoint x: 243, endPoint y: 152, distance: 13.9
click at [241, 138] on div "Eu detenho ou tenho licença legal de todos os direitos autorais das gravações s…" at bounding box center [322, 124] width 179 height 50
checkbox input "true"
click at [243, 185] on div "Confirmo que indiquei com sinceridade a Origem da Trilha e as Propriedades da T…" at bounding box center [322, 186] width 179 height 57
checkbox input "true"
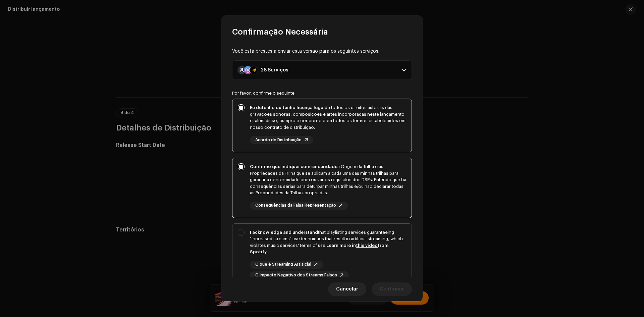
click at [242, 257] on div "I acknowledge and understand that playlisting services guaranteeing "increased …" at bounding box center [322, 254] width 179 height 61
checkbox input "true"
click at [395, 292] on span "Confirmar" at bounding box center [392, 289] width 24 height 13
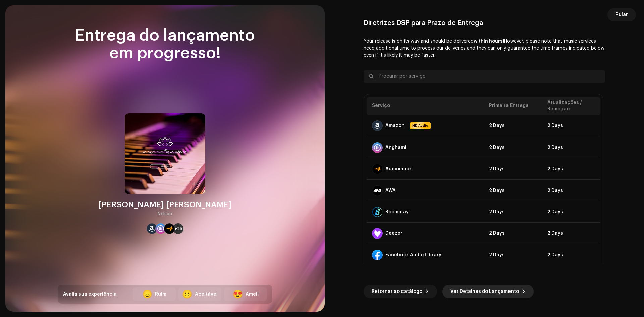
click at [451, 294] on span "Ver Detalhes do Lançamento" at bounding box center [485, 291] width 68 height 13
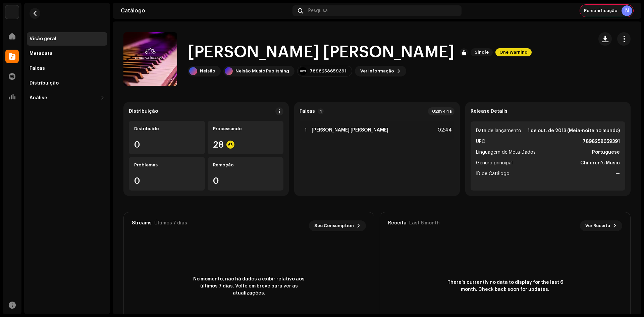
click at [604, 9] on span "Personificação" at bounding box center [601, 10] width 34 height 5
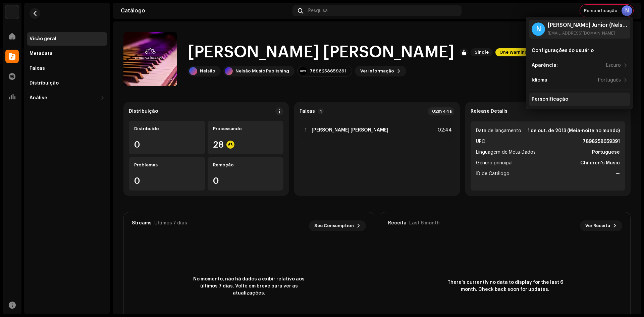
click at [543, 100] on div "Personificação" at bounding box center [550, 99] width 37 height 5
